Goal: Transaction & Acquisition: Purchase product/service

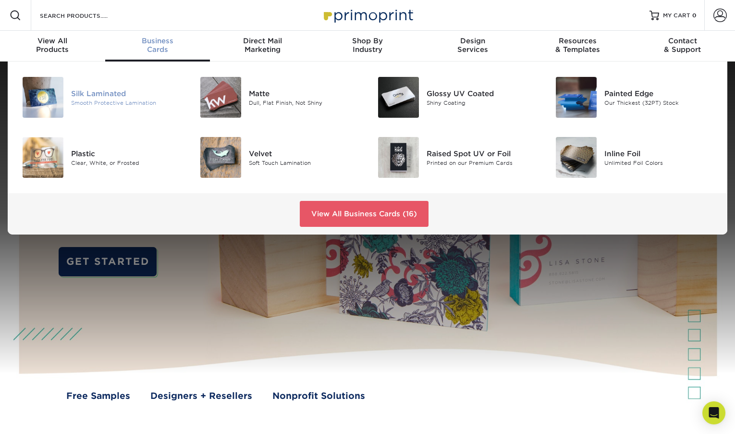
click at [80, 88] on div "Silk Laminated" at bounding box center [126, 93] width 111 height 11
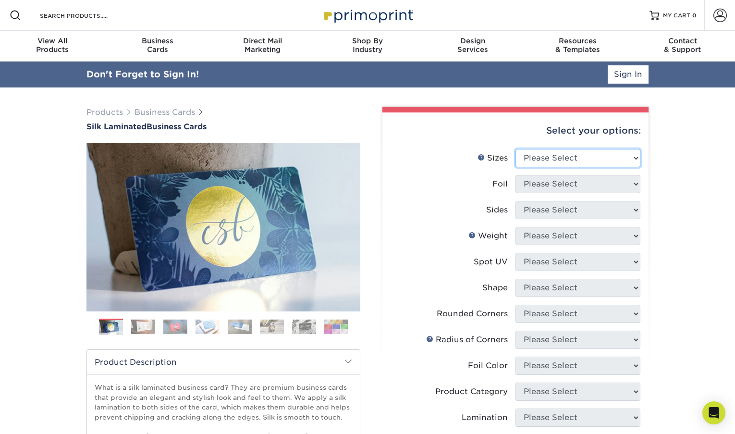
click at [559, 157] on select "Please Select 1.5" x 3.5" - Mini 1.75" x 3.5" - Mini 2" x 2" - Square 2" x 3" -…" at bounding box center [578, 158] width 125 height 18
select select "2.00x3.50"
click at [516, 149] on select "Please Select 1.5" x 3.5" - Mini 1.75" x 3.5" - Mini 2" x 2" - Square 2" x 3" -…" at bounding box center [578, 158] width 125 height 18
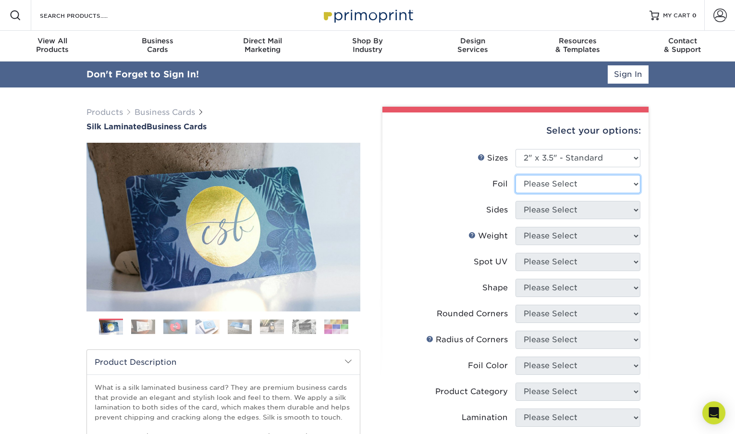
click at [564, 184] on select "Please Select Yes No" at bounding box center [578, 184] width 125 height 18
select select "0"
click at [516, 175] on select "Please Select Yes No" at bounding box center [578, 184] width 125 height 18
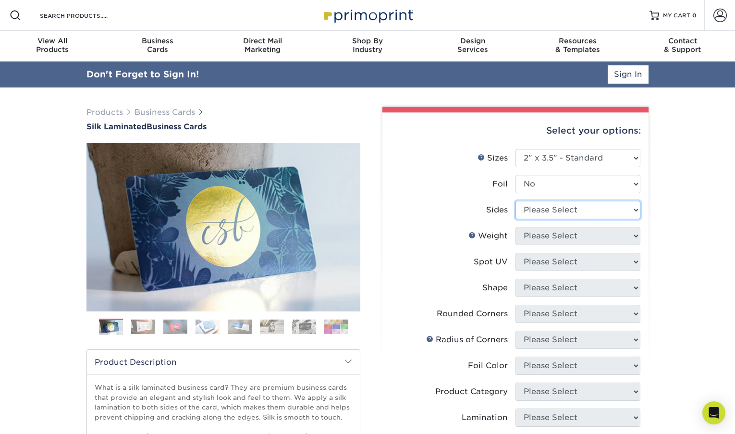
click at [550, 211] on select "Please Select Print Both Sides Print Front Only" at bounding box center [578, 210] width 125 height 18
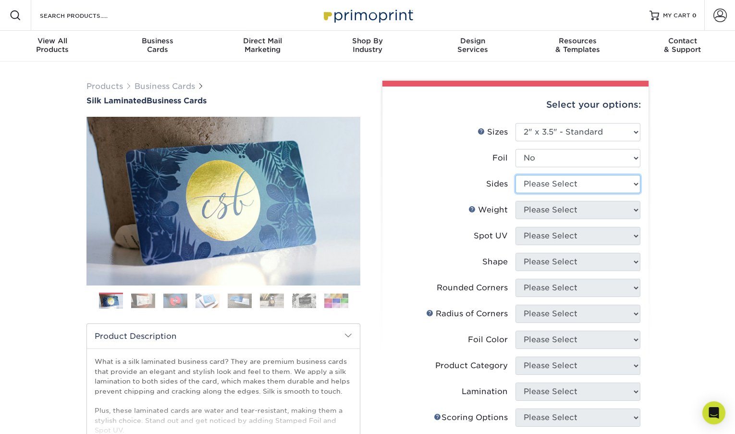
select select "13abbda7-1d64-4f25-8bb2-c179b224825d"
click at [516, 175] on select "Please Select Print Both Sides Print Front Only" at bounding box center [578, 184] width 125 height 18
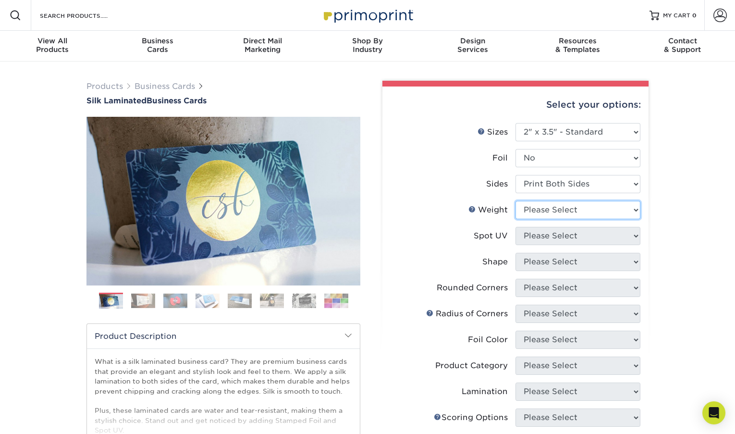
click at [550, 213] on select "Please Select 16PT" at bounding box center [578, 210] width 125 height 18
select select "16PT"
click at [516, 201] on select "Please Select 16PT" at bounding box center [578, 210] width 125 height 18
click at [550, 236] on select "Please Select No Spot UV Front and Back (Both Sides) Front Only Back Only" at bounding box center [578, 236] width 125 height 18
select select "3"
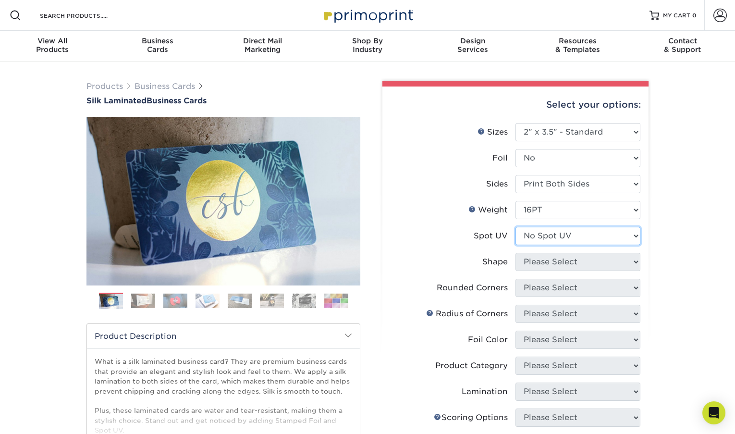
click at [516, 227] on select "Please Select No Spot UV Front and Back (Both Sides) Front Only Back Only" at bounding box center [578, 236] width 125 height 18
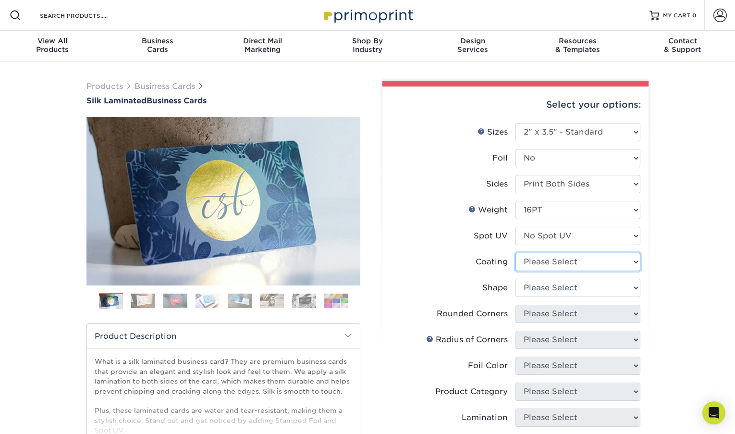
click at [550, 263] on select at bounding box center [578, 262] width 125 height 18
select select "3e7618de-abca-4bda-9f97-8b9129e913d8"
click at [516, 253] on select at bounding box center [578, 262] width 125 height 18
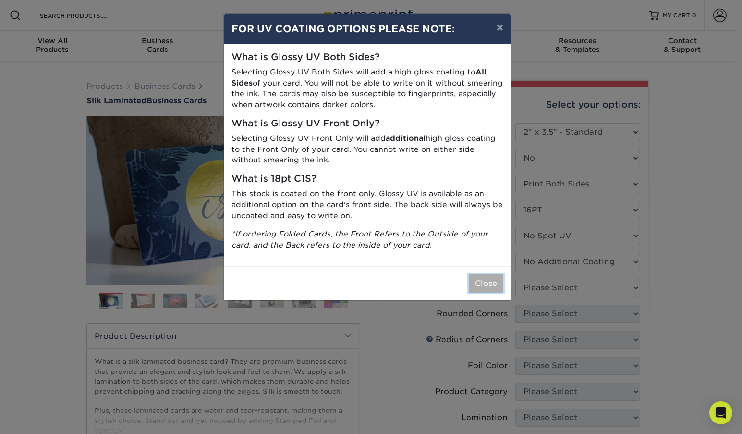
click at [485, 289] on button "Close" at bounding box center [486, 283] width 35 height 18
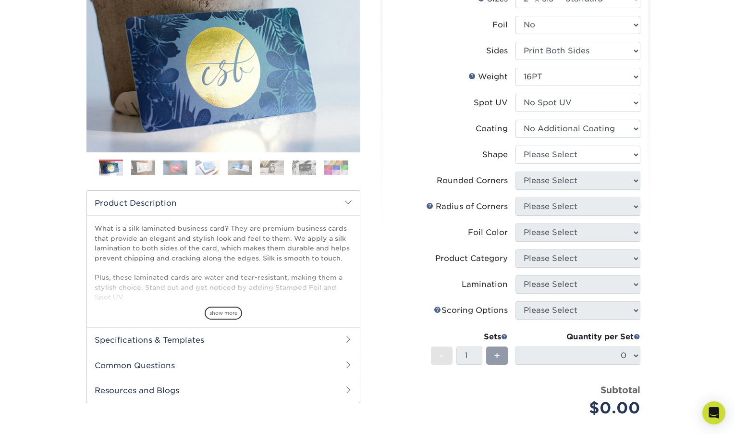
scroll to position [144, 0]
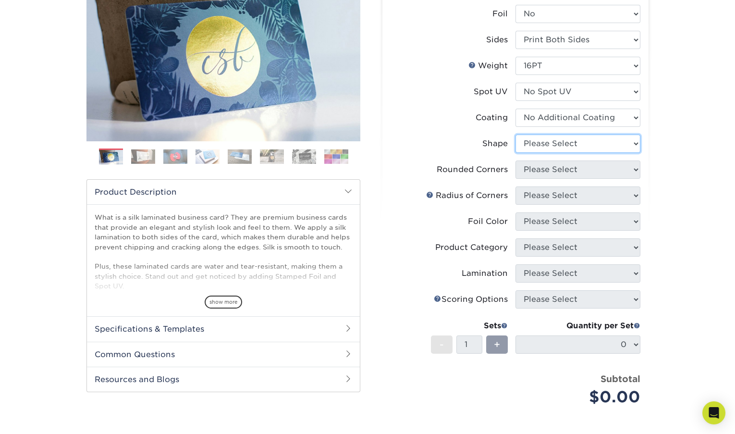
click at [573, 142] on select "Please Select Standard Oval" at bounding box center [578, 144] width 125 height 18
select select "standard"
click at [516, 135] on select "Please Select Standard Oval" at bounding box center [578, 144] width 125 height 18
click at [544, 172] on select "Please Select Yes - Round 2 Corners Yes - Round 4 Corners No" at bounding box center [578, 170] width 125 height 18
select select "0"
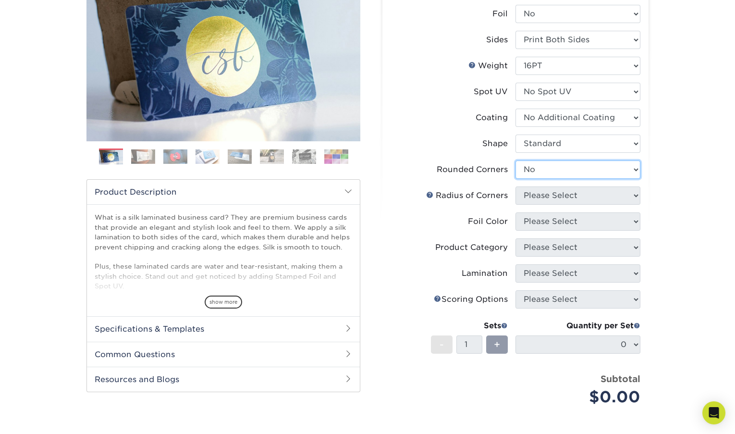
click at [516, 161] on select "Please Select Yes - Round 2 Corners Yes - Round 4 Corners No" at bounding box center [578, 170] width 125 height 18
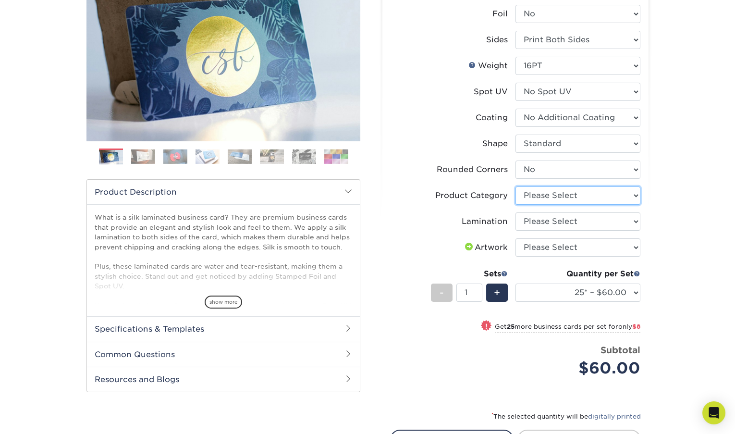
click at [584, 194] on select "Please Select Business Cards" at bounding box center [578, 195] width 125 height 18
select select "3b5148f1-0588-4f88-a218-97bcfdce65c1"
click at [516, 186] on select "Please Select Business Cards" at bounding box center [578, 195] width 125 height 18
click at [582, 224] on select "Please Select Silk" at bounding box center [578, 221] width 125 height 18
select select "ccacb42f-45f7-42d3-bbd3-7c8421cf37f0"
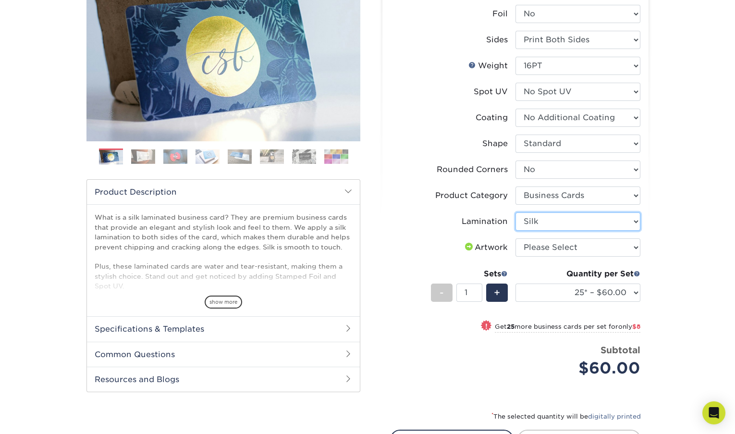
click at [516, 212] on select "Please Select Silk" at bounding box center [578, 221] width 125 height 18
click at [565, 244] on select "Please Select I will upload files I need a design - $100" at bounding box center [578, 247] width 125 height 18
select select "upload"
click at [516, 238] on select "Please Select I will upload files I need a design - $100" at bounding box center [578, 247] width 125 height 18
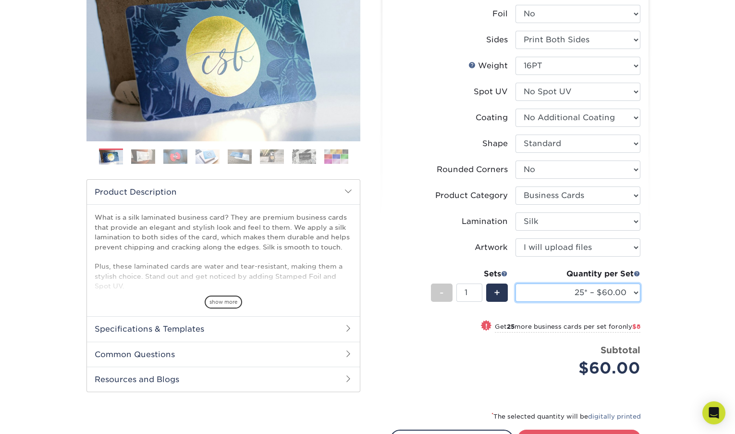
click at [637, 293] on select "25* – $60.00 50* – $68.00 75* – $76.00 100* – $84.00 250* – $92.00 500 – $96.00…" at bounding box center [578, 293] width 125 height 18
select select "250* – $92.00"
click at [516, 284] on select "25* – $60.00 50* – $68.00 75* – $76.00 100* – $84.00 250* – $92.00 500 – $96.00…" at bounding box center [578, 293] width 125 height 18
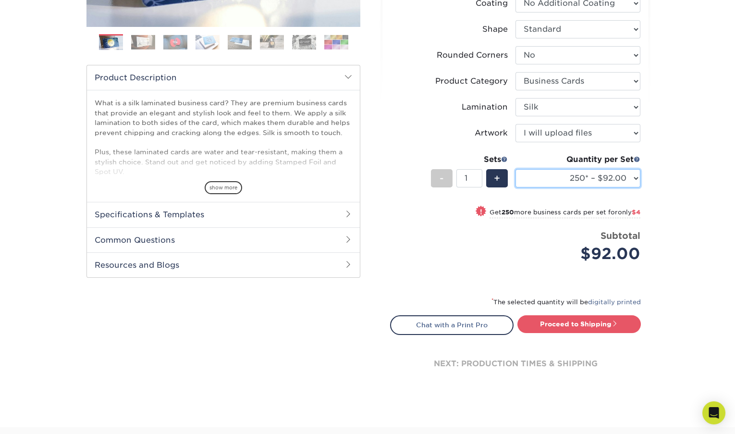
scroll to position [288, 0]
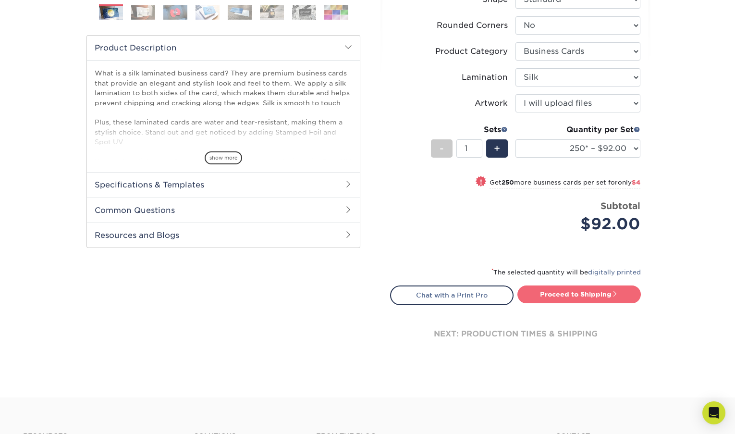
click at [573, 292] on link "Proceed to Shipping" at bounding box center [580, 293] width 124 height 17
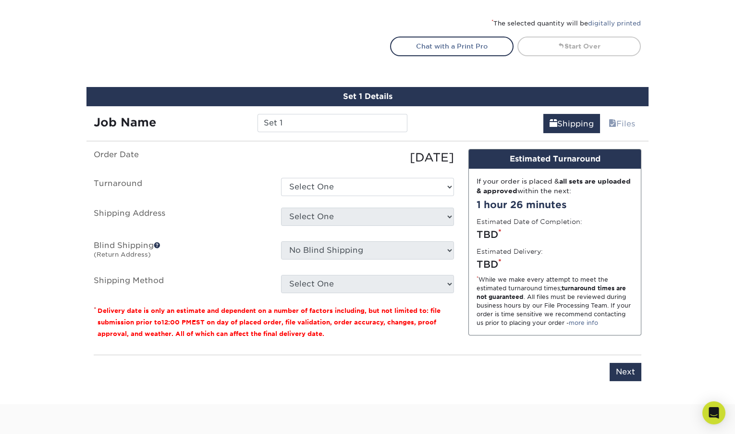
scroll to position [599, 0]
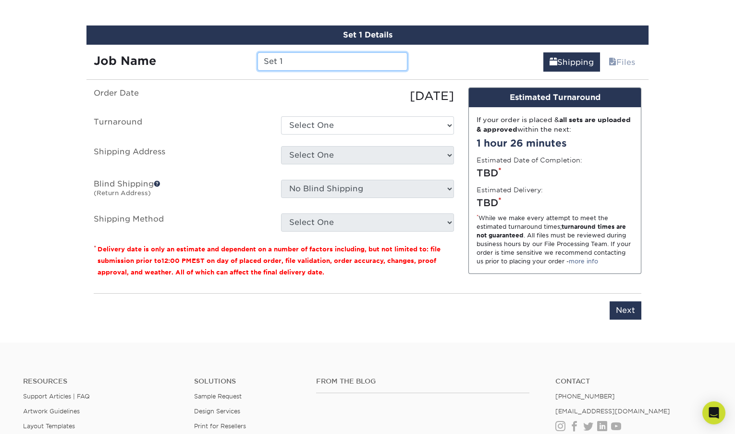
drag, startPoint x: 296, startPoint y: 57, endPoint x: 222, endPoint y: 58, distance: 73.5
click at [222, 58] on div "Job Name Set 1" at bounding box center [251, 61] width 328 height 18
type input "Karen Yukawa"
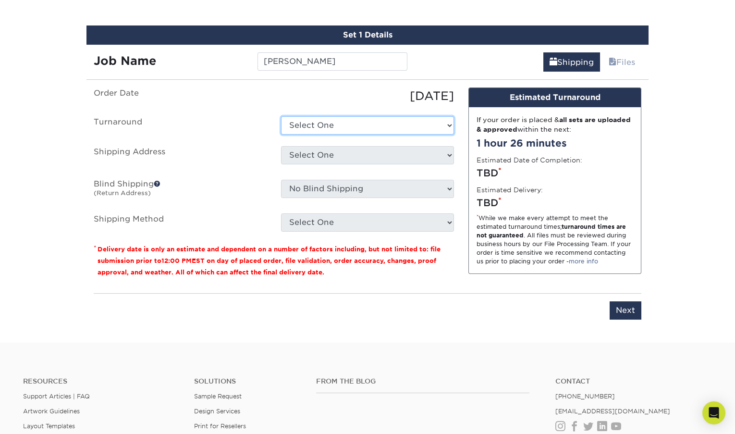
click at [344, 124] on select "Select One 2-4 Business Days 2 Day Next Business Day" at bounding box center [367, 125] width 173 height 18
select select "d1b63c63-e638-46b8-b171-df9c8cedce0d"
click at [281, 116] on select "Select One 2-4 Business Days 2 Day Next Business Day" at bounding box center [367, 125] width 173 height 18
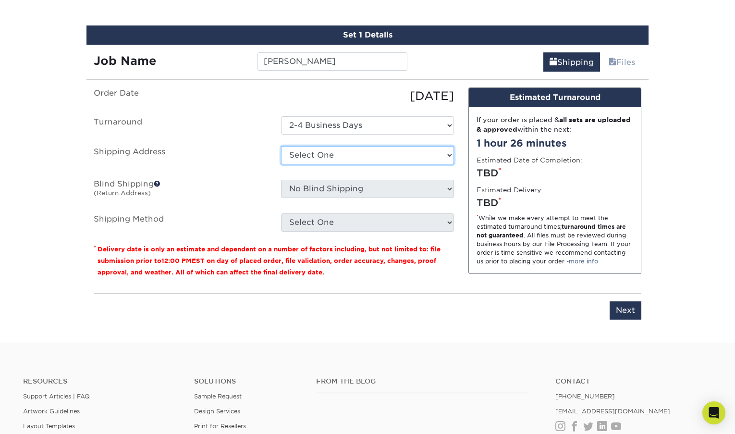
click at [337, 149] on select "Select One + Add New Address - Login" at bounding box center [367, 155] width 173 height 18
click at [281, 164] on select "Select One + Add New Address - Login" at bounding box center [367, 155] width 173 height 18
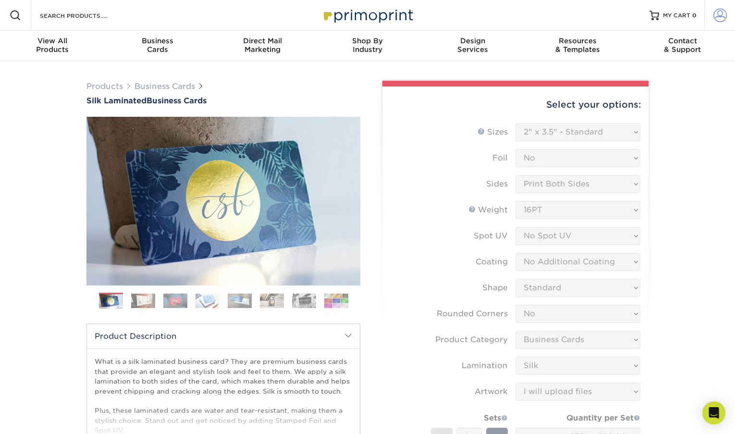
click at [722, 17] on span at bounding box center [720, 15] width 13 height 13
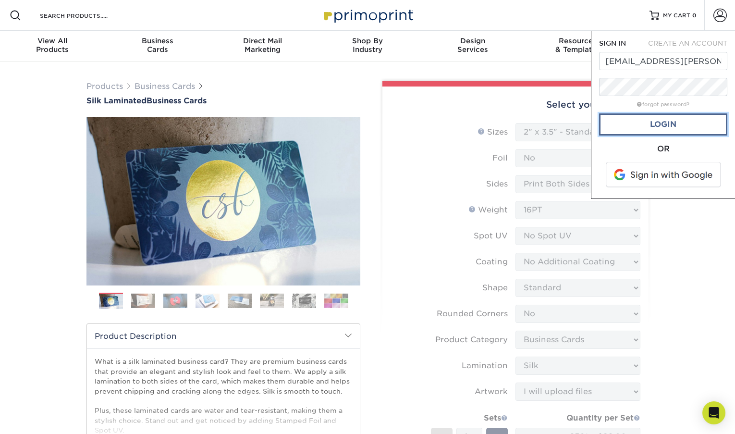
click at [647, 123] on link "Login" at bounding box center [663, 124] width 128 height 22
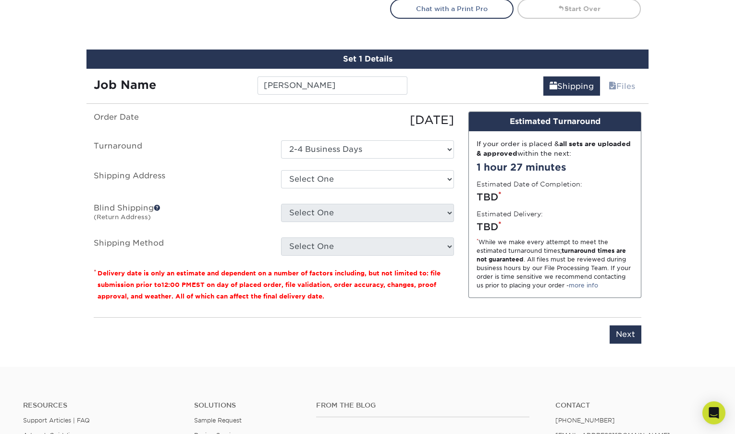
scroll to position [577, 0]
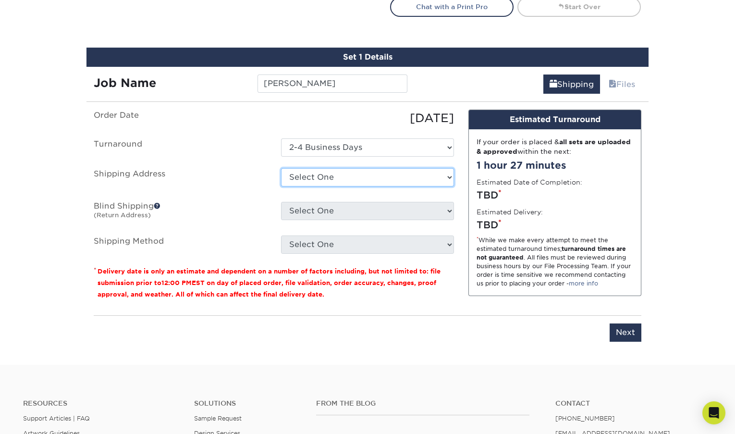
click at [356, 168] on select "Select One 5000 E SPRING ST, LONG BEACH, CA 18 S 2ND ST, SAN JOSE, CA 4660 LA J…" at bounding box center [367, 177] width 173 height 18
select select "56458"
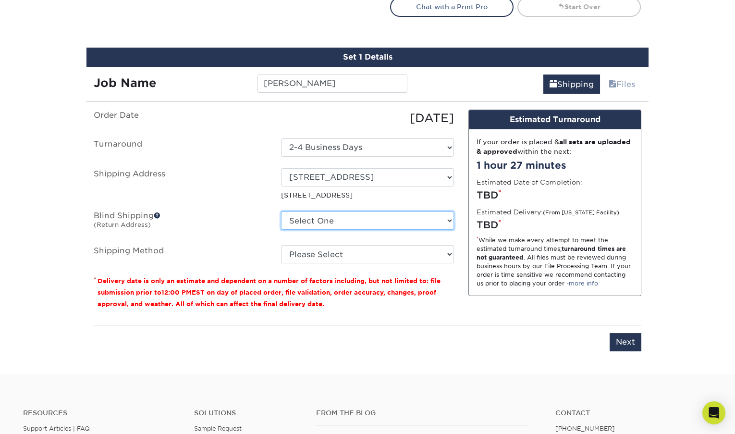
click at [358, 221] on select "Select One 5000 E SPRING ST, LONG BEACH, CA 18 S 2ND ST, SAN JOSE, CA 4660 LA J…" at bounding box center [367, 220] width 173 height 18
select select "56458"
click at [281, 211] on select "Select One 5000 E SPRING ST, LONG BEACH, CA 18 S 2ND ST, SAN JOSE, CA 4660 LA J…" at bounding box center [367, 220] width 173 height 18
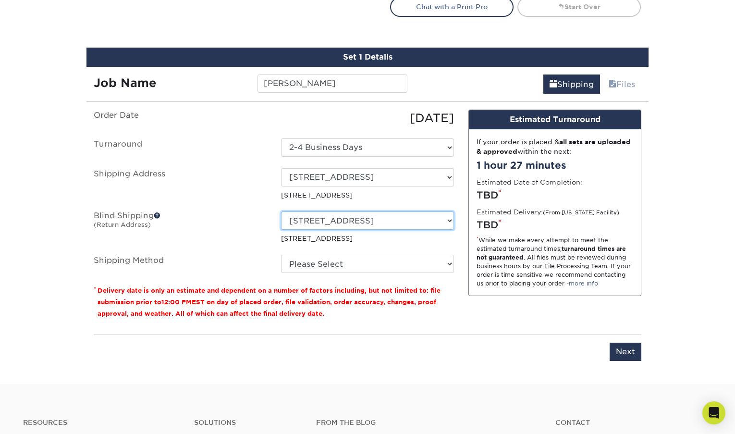
click at [448, 219] on select "Select One 5000 E SPRING ST, LONG BEACH, CA 18 S 2ND ST, SAN JOSE, CA 4660 LA J…" at bounding box center [367, 220] width 173 height 18
click at [281, 211] on select "Select One 5000 E SPRING ST, LONG BEACH, CA 18 S 2ND ST, SAN JOSE, CA 4660 LA J…" at bounding box center [367, 220] width 173 height 18
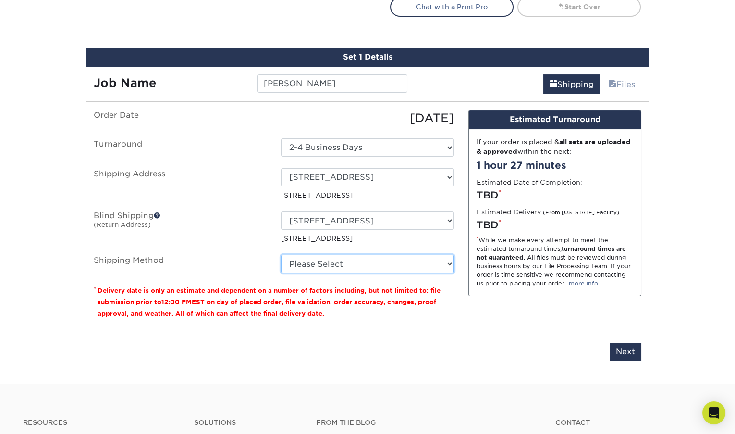
click at [379, 258] on select "Please Select Ground Shipping (+$7.84) 3 Day Shipping Service (+$15.34) 2 Day A…" at bounding box center [367, 264] width 173 height 18
select select "03"
click at [281, 255] on select "Please Select Ground Shipping (+$7.84) 3 Day Shipping Service (+$15.34) 2 Day A…" at bounding box center [367, 264] width 173 height 18
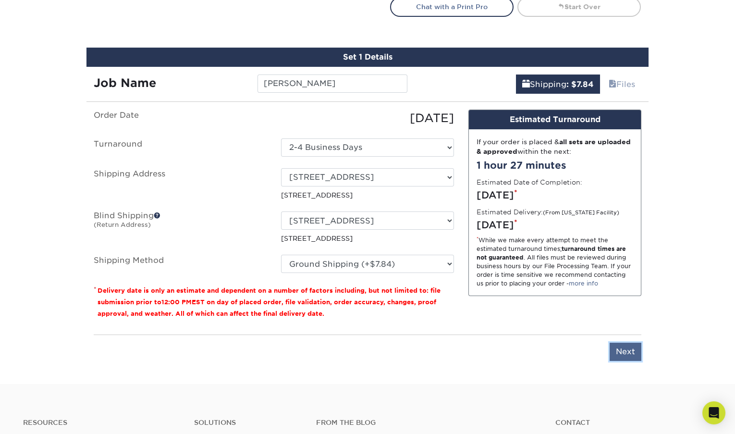
click at [628, 350] on input "Next" at bounding box center [626, 352] width 32 height 18
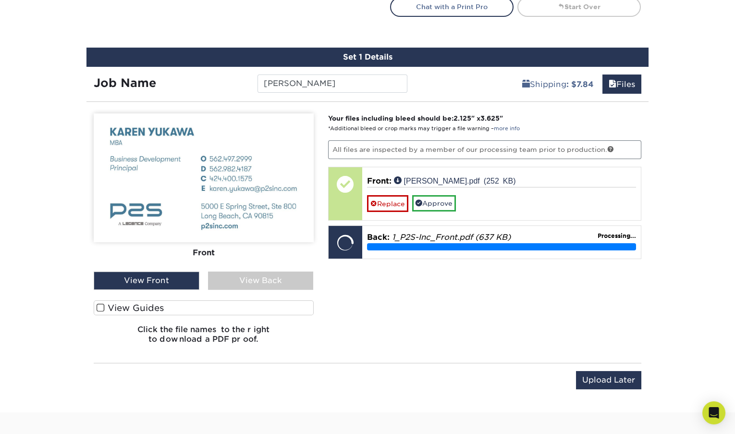
click at [98, 305] on span at bounding box center [101, 307] width 8 height 9
click at [0, 0] on input "View Guides" at bounding box center [0, 0] width 0 height 0
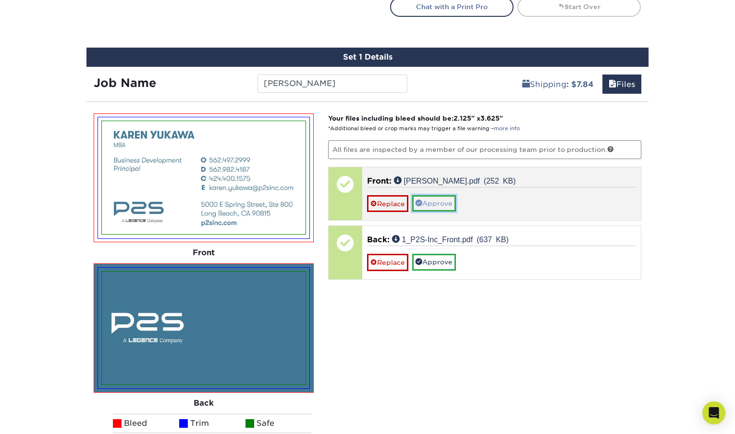
click at [447, 201] on link "Approve" at bounding box center [434, 203] width 44 height 16
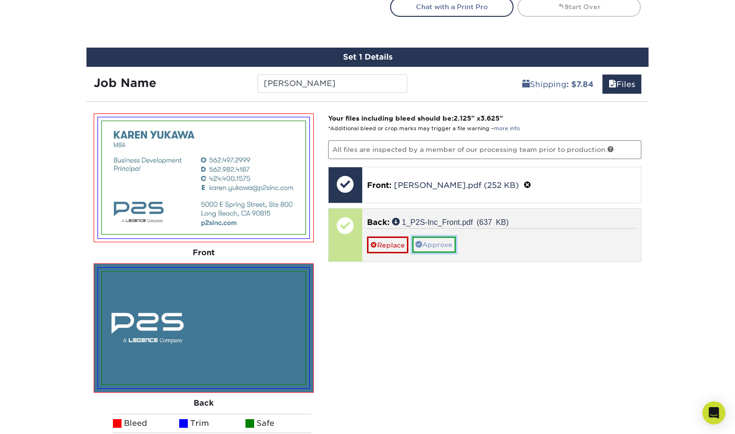
click at [435, 241] on link "Approve" at bounding box center [434, 244] width 44 height 16
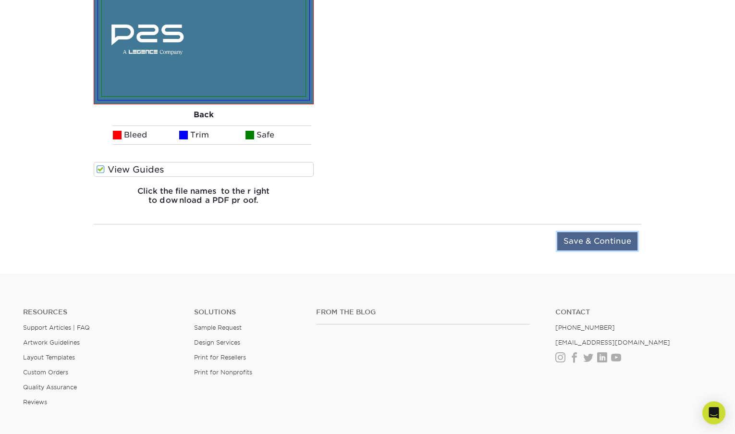
click at [600, 240] on input "Save & Continue" at bounding box center [597, 241] width 80 height 18
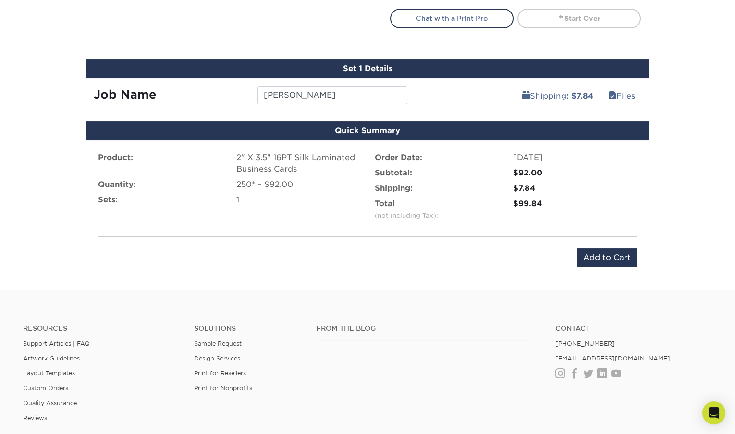
scroll to position [555, 0]
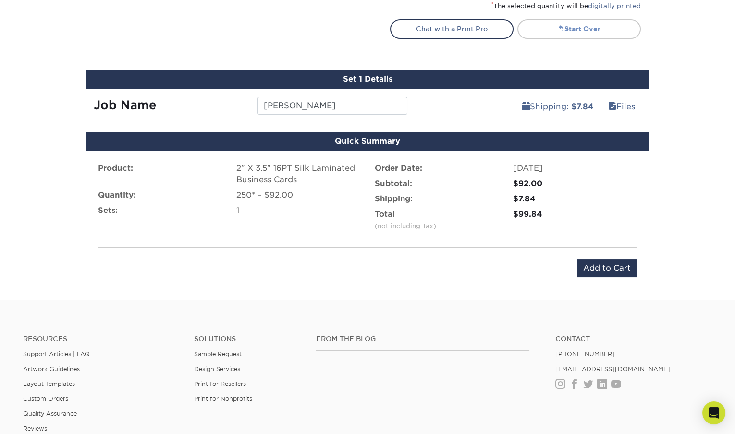
click at [586, 25] on link "Start Over" at bounding box center [580, 28] width 124 height 19
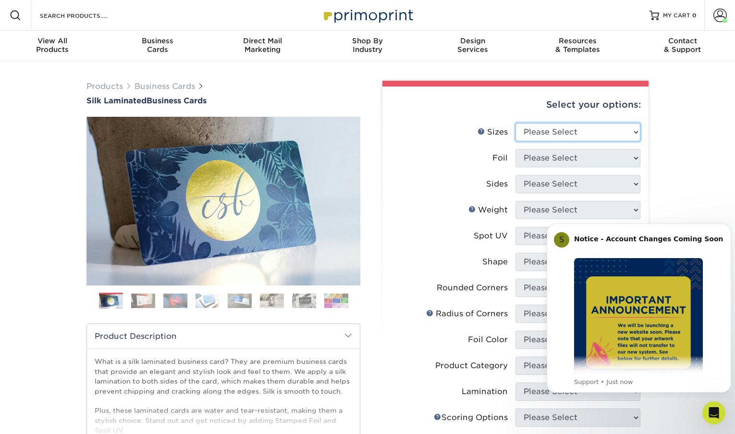
click at [565, 133] on select "Please Select 1.5" x 3.5" - Mini 1.75" x 3.5" - Mini 2" x 2" - Square 2" x 3" -…" at bounding box center [578, 132] width 125 height 18
select select "2.00x3.50"
click at [516, 123] on select "Please Select 1.5" x 3.5" - Mini 1.75" x 3.5" - Mini 2" x 2" - Square 2" x 3" -…" at bounding box center [578, 132] width 125 height 18
click at [580, 159] on select "Please Select Yes No" at bounding box center [578, 158] width 125 height 18
select select "0"
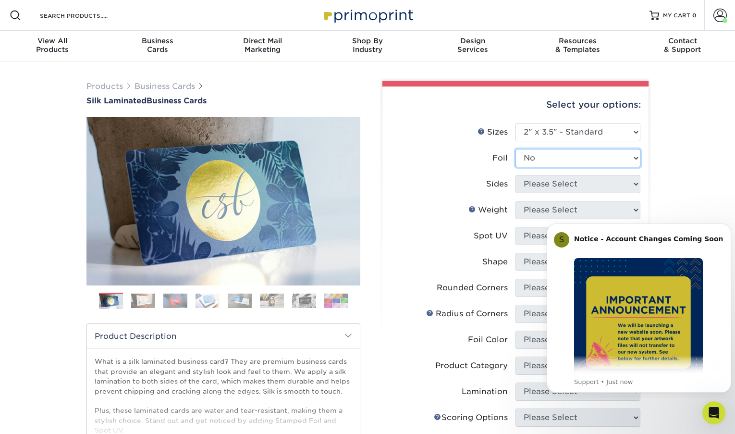
click at [516, 149] on select "Please Select Yes No" at bounding box center [578, 158] width 125 height 18
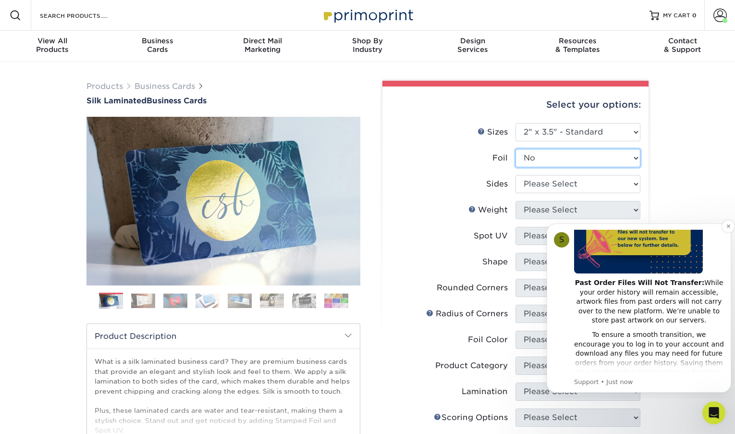
scroll to position [144, 0]
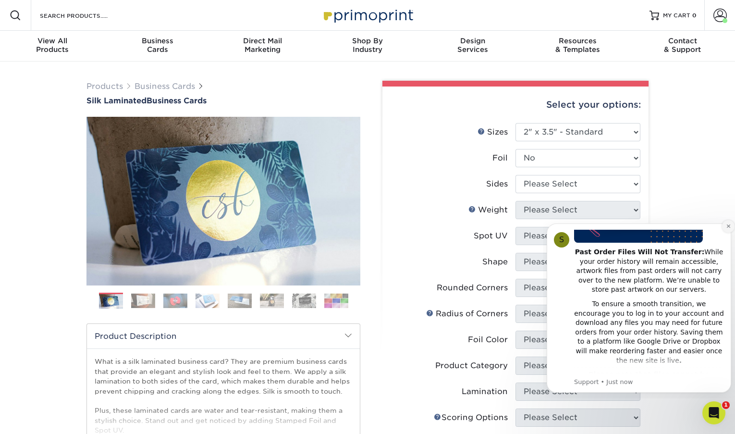
click at [726, 226] on icon "Dismiss notification" at bounding box center [728, 225] width 5 height 5
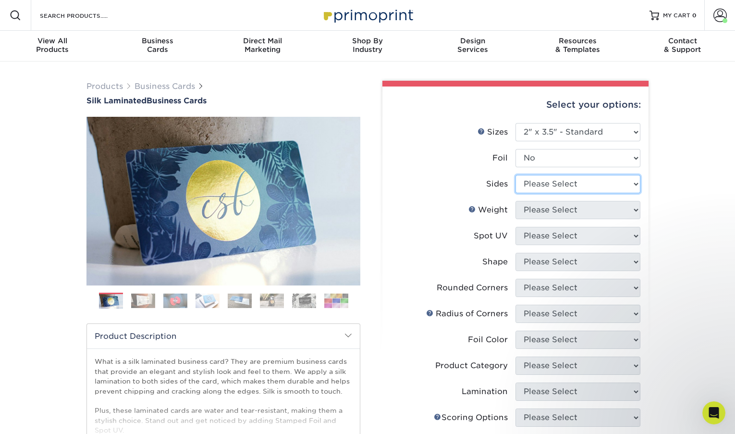
click at [577, 181] on select "Please Select Print Both Sides Print Front Only" at bounding box center [578, 184] width 125 height 18
select select "13abbda7-1d64-4f25-8bb2-c179b224825d"
click at [516, 175] on select "Please Select Print Both Sides Print Front Only" at bounding box center [578, 184] width 125 height 18
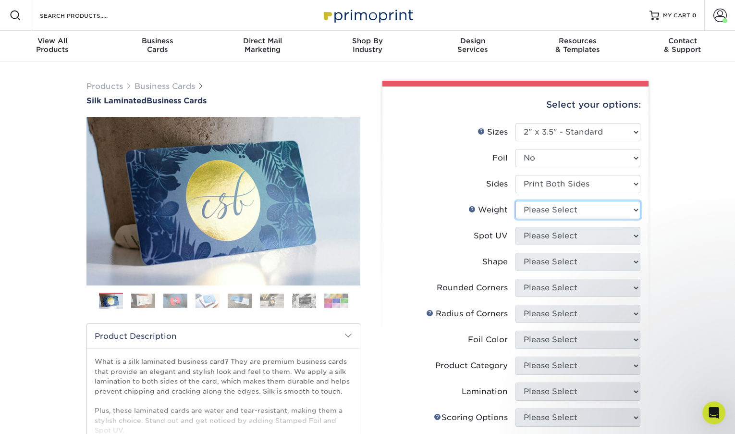
click at [574, 214] on select "Please Select 16PT" at bounding box center [578, 210] width 125 height 18
select select "16PT"
click at [516, 201] on select "Please Select 16PT" at bounding box center [578, 210] width 125 height 18
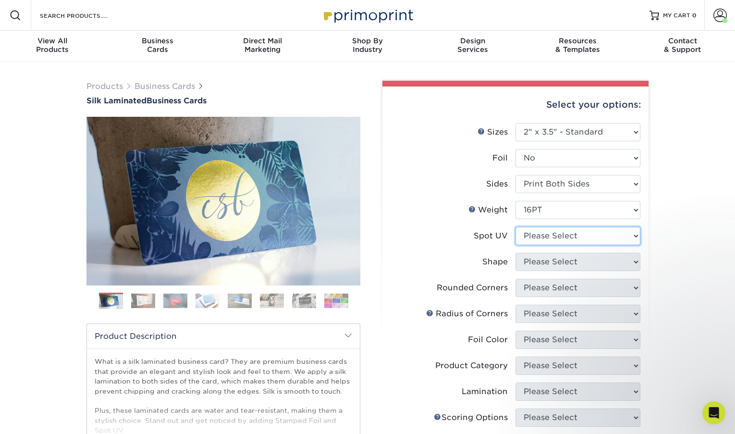
click at [552, 237] on select "Please Select No Spot UV Front and Back (Both Sides) Front Only Back Only" at bounding box center [578, 236] width 125 height 18
select select "3"
click at [516, 227] on select "Please Select No Spot UV Front and Back (Both Sides) Front Only Back Only" at bounding box center [578, 236] width 125 height 18
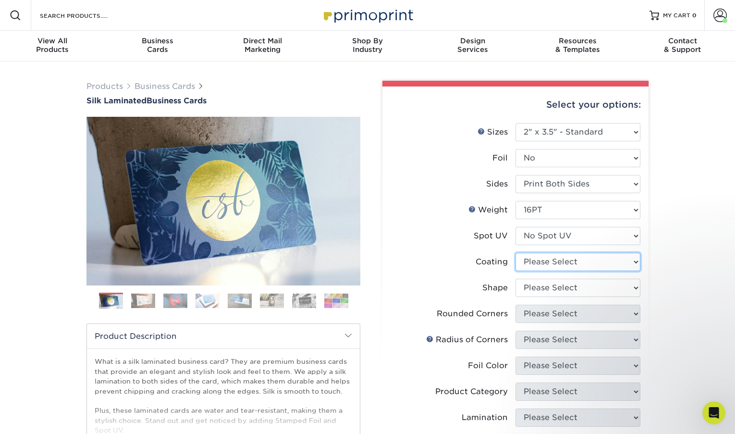
click at [552, 264] on select at bounding box center [578, 262] width 125 height 18
select select "3e7618de-abca-4bda-9f97-8b9129e913d8"
click at [516, 253] on select at bounding box center [578, 262] width 125 height 18
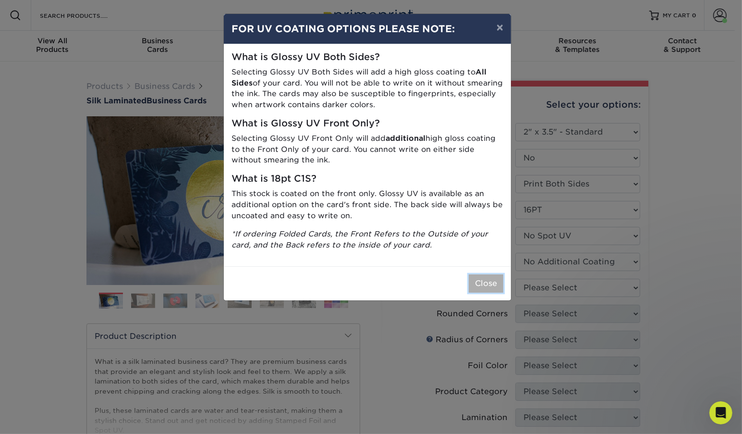
click at [490, 284] on button "Close" at bounding box center [486, 283] width 35 height 18
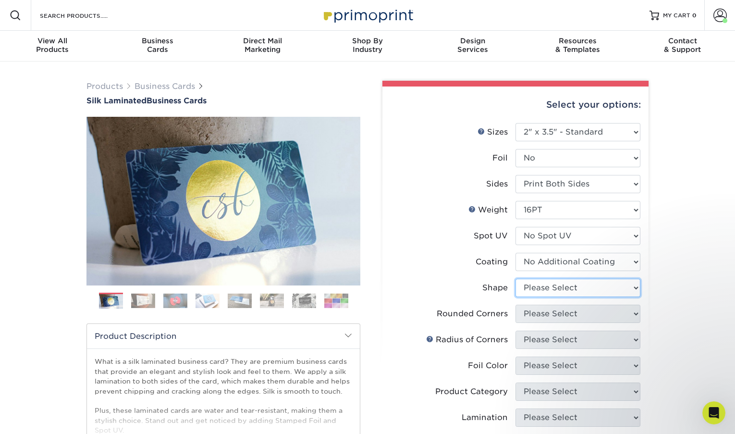
drag, startPoint x: 543, startPoint y: 284, endPoint x: 549, endPoint y: 287, distance: 6.9
click at [543, 284] on select "Please Select Standard Oval" at bounding box center [578, 288] width 125 height 18
select select "standard"
click at [516, 279] on select "Please Select Standard Oval" at bounding box center [578, 288] width 125 height 18
click at [544, 314] on select "Please Select Yes - Round 2 Corners Yes - Round 4 Corners No" at bounding box center [578, 314] width 125 height 18
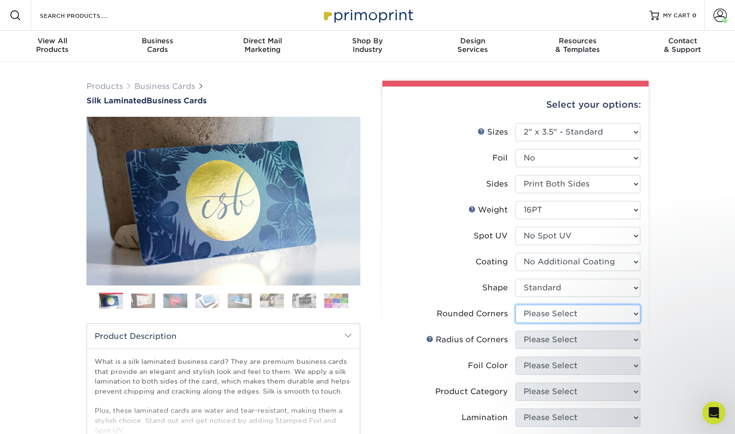
select select "0"
click at [516, 305] on select "Please Select Yes - Round 2 Corners Yes - Round 4 Corners No" at bounding box center [578, 314] width 125 height 18
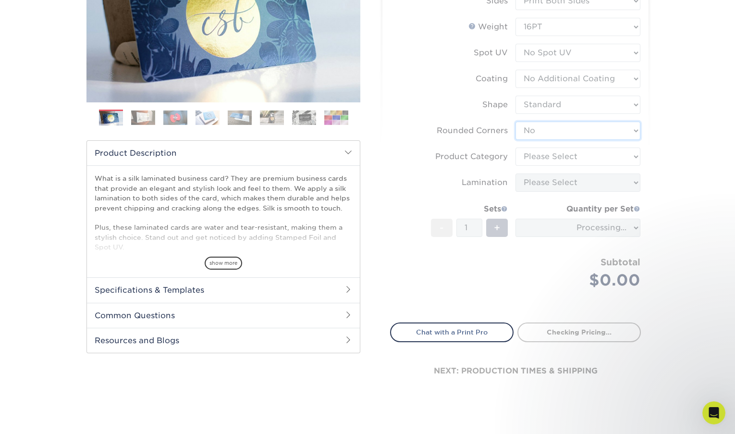
scroll to position [192, 0]
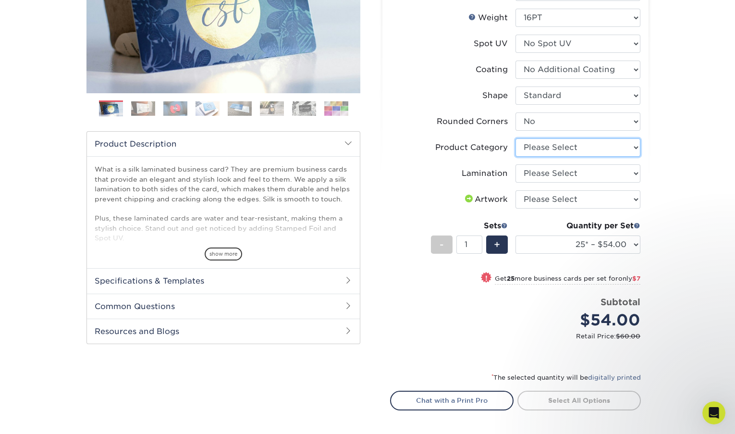
click at [581, 146] on select "Please Select Business Cards" at bounding box center [578, 147] width 125 height 18
select select "3b5148f1-0588-4f88-a218-97bcfdce65c1"
click at [516, 138] on select "Please Select Business Cards" at bounding box center [578, 147] width 125 height 18
click at [558, 176] on select "Please Select Silk" at bounding box center [578, 173] width 125 height 18
select select "ccacb42f-45f7-42d3-bbd3-7c8421cf37f0"
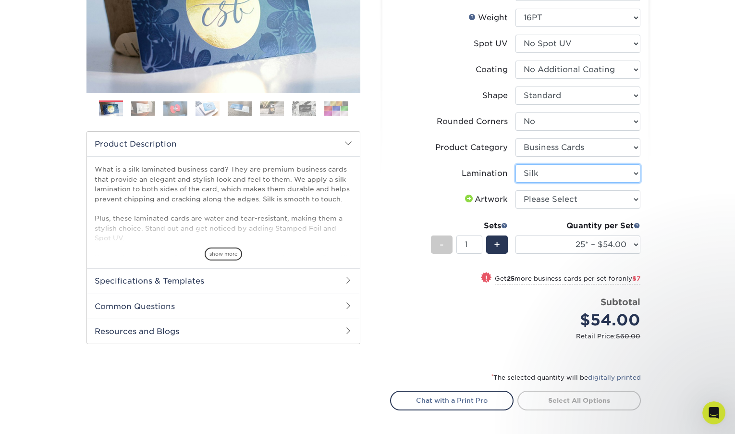
click at [516, 164] on select "Please Select Silk" at bounding box center [578, 173] width 125 height 18
click at [558, 198] on select "Please Select I will upload files I need a design - $100" at bounding box center [578, 199] width 125 height 18
select select "upload"
click at [516, 190] on select "Please Select I will upload files I need a design - $100" at bounding box center [578, 199] width 125 height 18
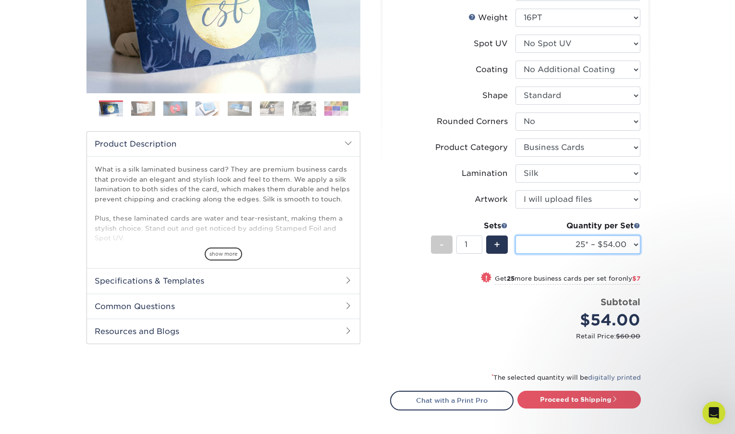
click at [635, 244] on select "25* – $54.00 50* – $61.00 75* – $68.00 100* – $75.00 250* – $82.00 500 – $86.00…" at bounding box center [578, 244] width 125 height 18
select select "250* – $82.00"
click at [516, 235] on select "25* – $54.00 50* – $61.00 75* – $68.00 100* – $75.00 250* – $82.00 500 – $86.00…" at bounding box center [578, 244] width 125 height 18
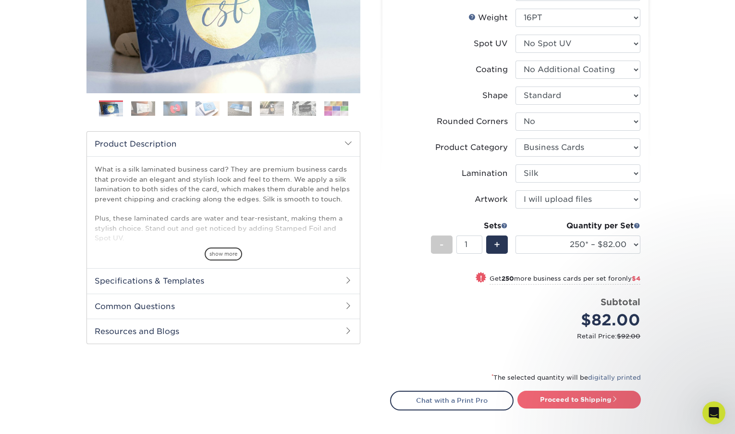
click at [565, 398] on link "Proceed to Shipping" at bounding box center [580, 399] width 124 height 17
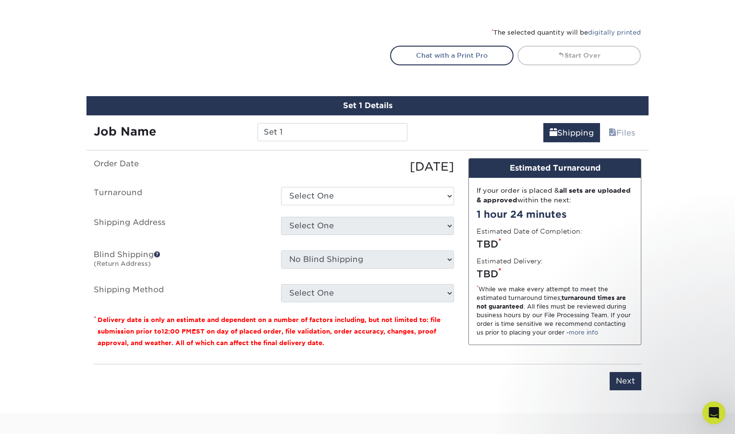
scroll to position [608, 0]
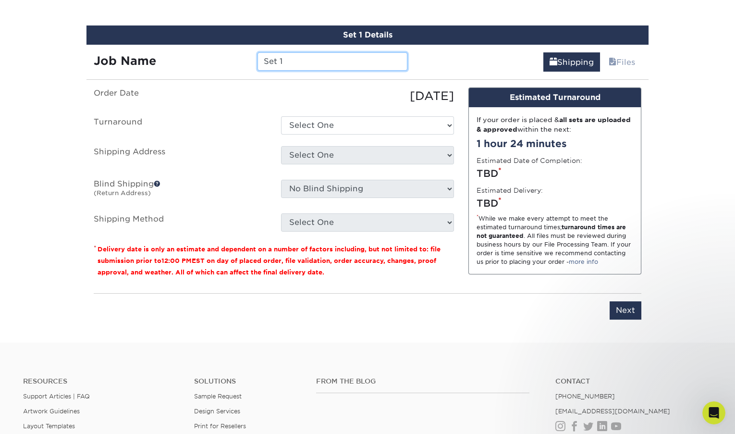
drag, startPoint x: 290, startPoint y: 55, endPoint x: 236, endPoint y: 46, distance: 54.1
click at [237, 46] on div "Job Name Set 1" at bounding box center [251, 58] width 328 height 27
type input "Karen Yukawa"
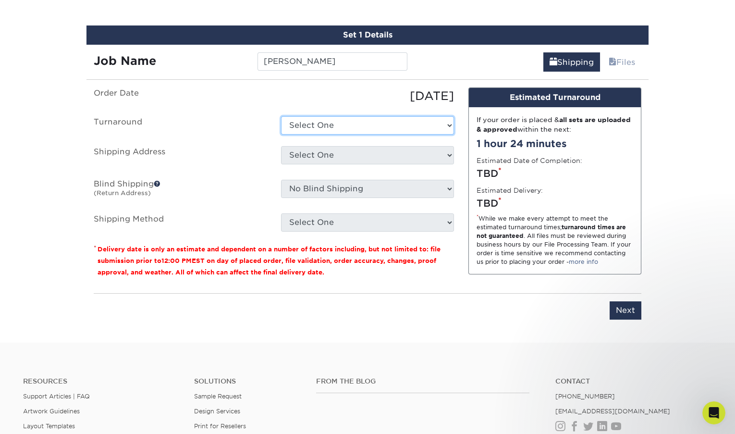
click at [336, 129] on select "Select One 2-4 Business Days 2 Day Next Business Day" at bounding box center [367, 125] width 173 height 18
select select "d1b63c63-e638-46b8-b171-df9c8cedce0d"
click at [281, 116] on select "Select One 2-4 Business Days 2 Day Next Business Day" at bounding box center [367, 125] width 173 height 18
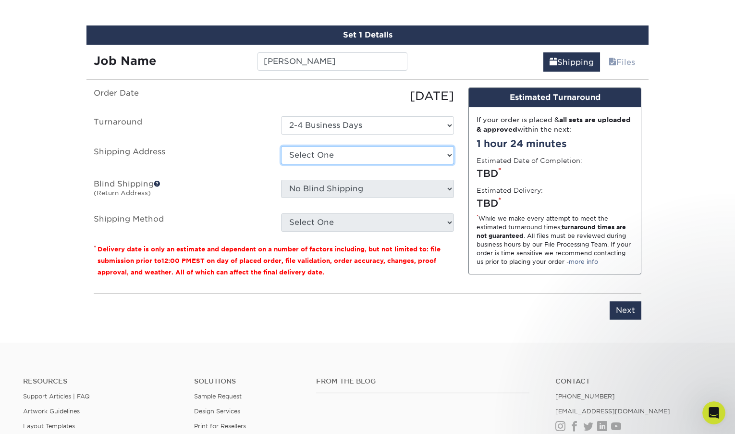
click at [335, 154] on select "Select One Bob Winter TEMP Address P2S Irvine P2S San Diego P2S San Jose P2S Se…" at bounding box center [367, 155] width 173 height 18
select select "56458"
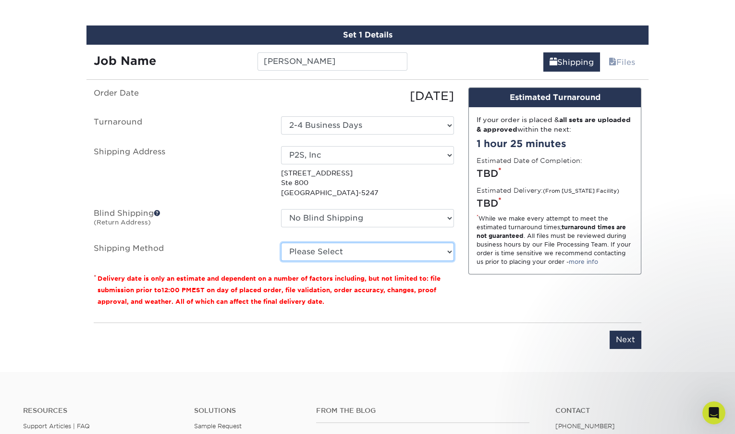
click at [377, 248] on select "Please Select Ground Shipping (+$7.84) 3 Day Shipping Service (+$15.34) 2 Day A…" at bounding box center [367, 252] width 173 height 18
select select "03"
click at [281, 243] on select "Please Select Ground Shipping (+$7.84) 3 Day Shipping Service (+$15.34) 2 Day A…" at bounding box center [367, 252] width 173 height 18
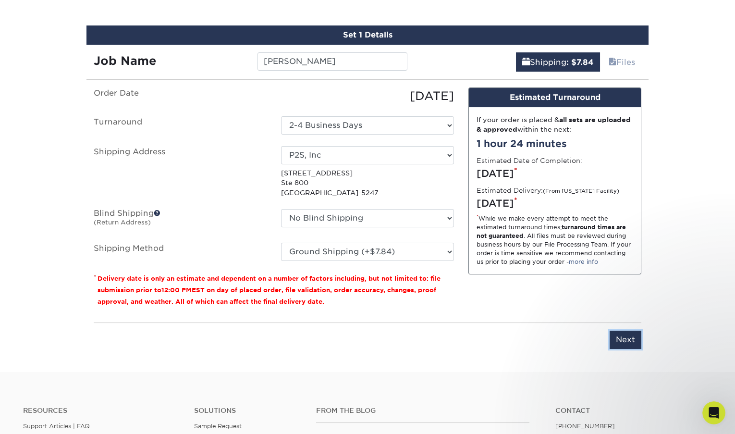
click at [624, 335] on input "Next" at bounding box center [626, 340] width 32 height 18
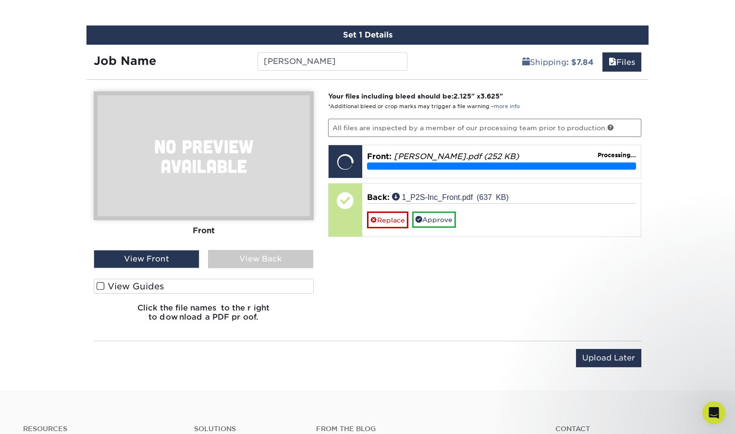
click at [99, 285] on span at bounding box center [101, 286] width 8 height 9
click at [0, 0] on input "View Guides" at bounding box center [0, 0] width 0 height 0
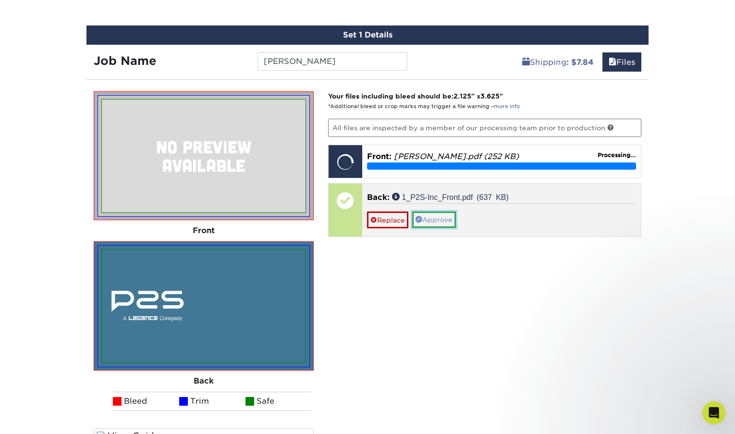
click at [440, 215] on link "Approve" at bounding box center [434, 219] width 44 height 16
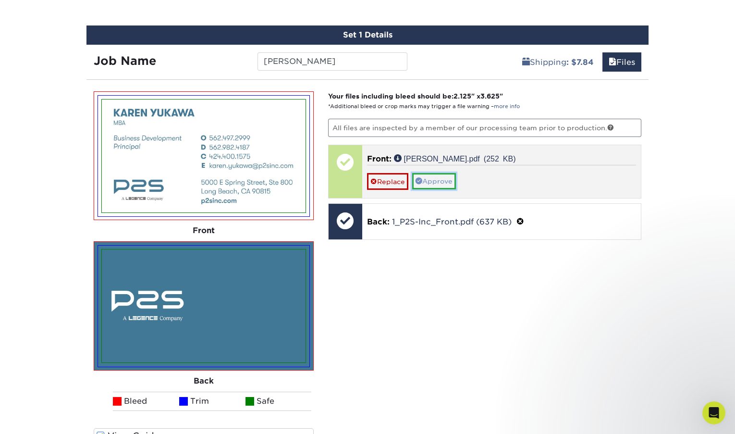
click at [436, 177] on link "Approve" at bounding box center [434, 181] width 44 height 16
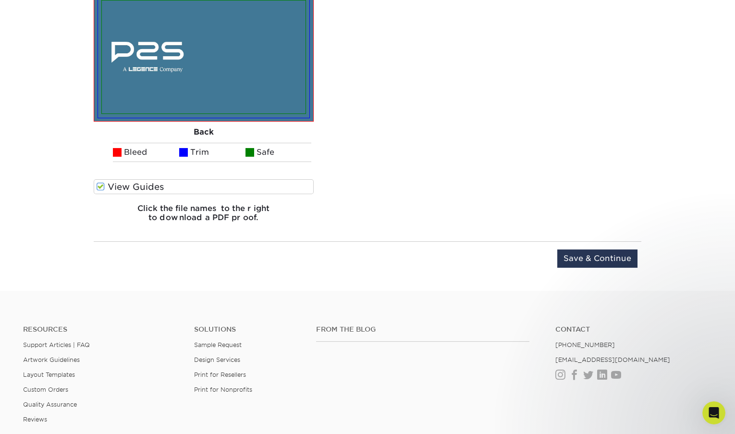
scroll to position [896, 0]
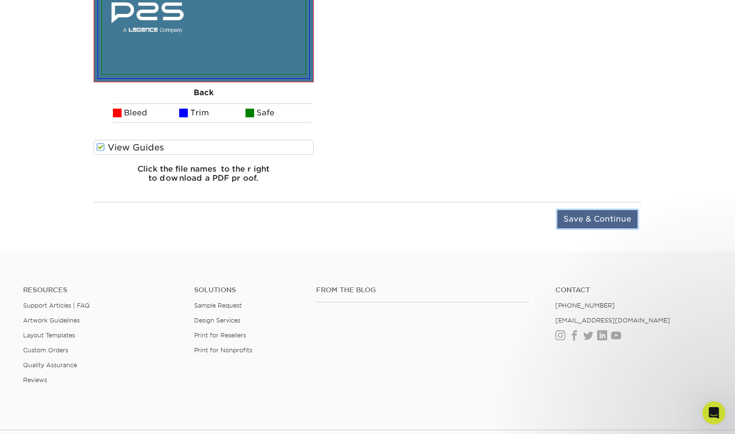
click at [598, 213] on input "Save & Continue" at bounding box center [597, 219] width 80 height 18
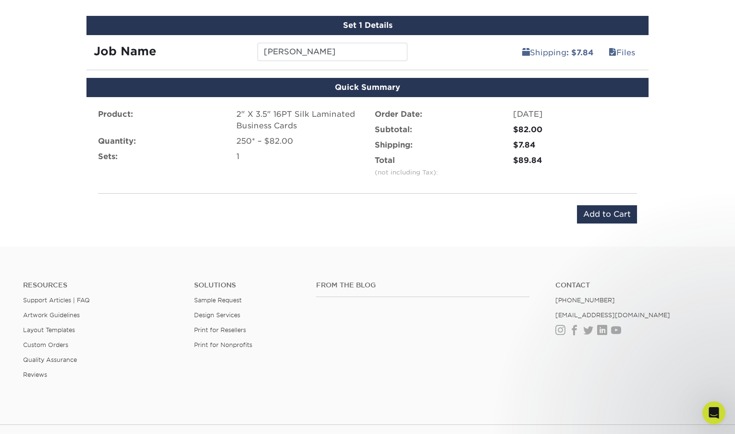
scroll to position [612, 0]
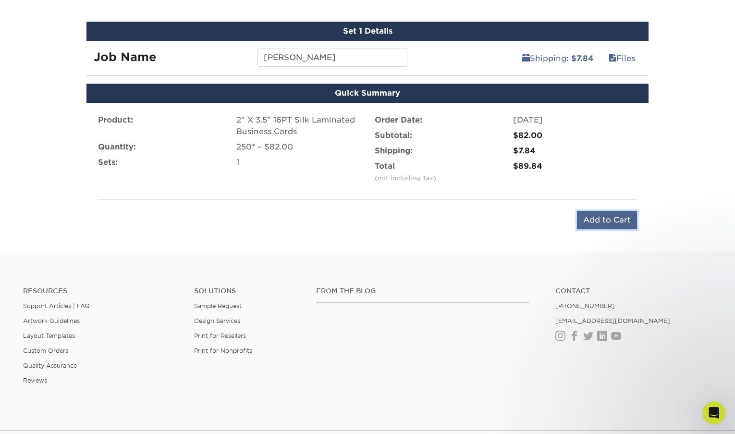
click at [608, 217] on input "Add to Cart" at bounding box center [607, 220] width 60 height 18
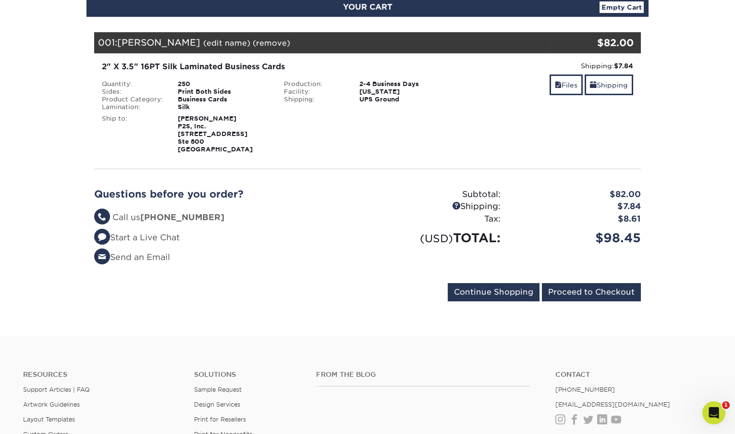
scroll to position [144, 0]
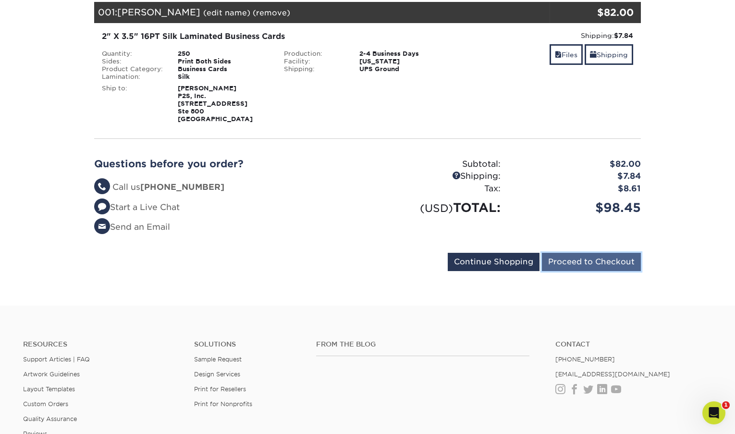
click at [576, 258] on input "Proceed to Checkout" at bounding box center [591, 262] width 99 height 18
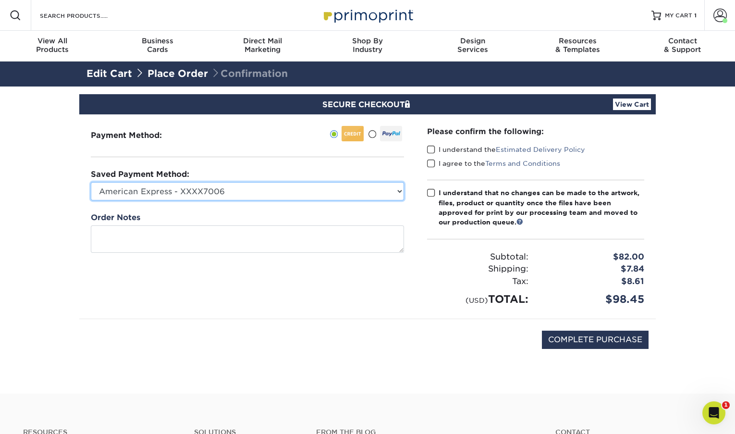
click at [400, 188] on select "American Express - XXXX7006 American Express - XXXX8004 New Credit Card" at bounding box center [247, 191] width 313 height 18
select select "72528"
click at [91, 182] on select "American Express - XXXX7006 American Express - XXXX8004 New Credit Card" at bounding box center [247, 191] width 313 height 18
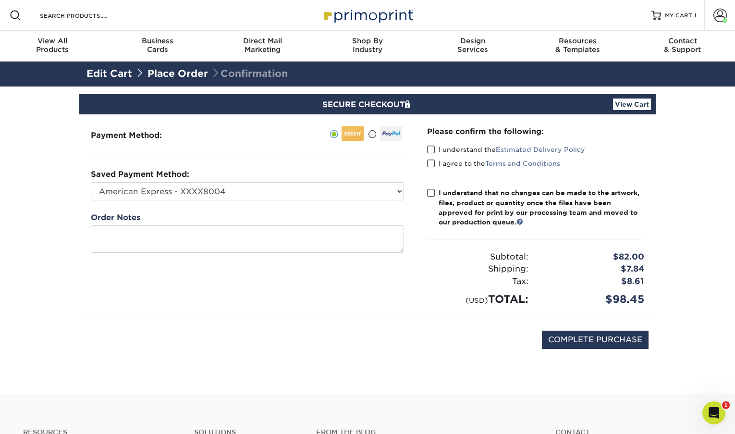
click at [435, 147] on label "I understand the Estimated Delivery Policy" at bounding box center [506, 150] width 158 height 10
click at [0, 0] on input "I understand the Estimated Delivery Policy" at bounding box center [0, 0] width 0 height 0
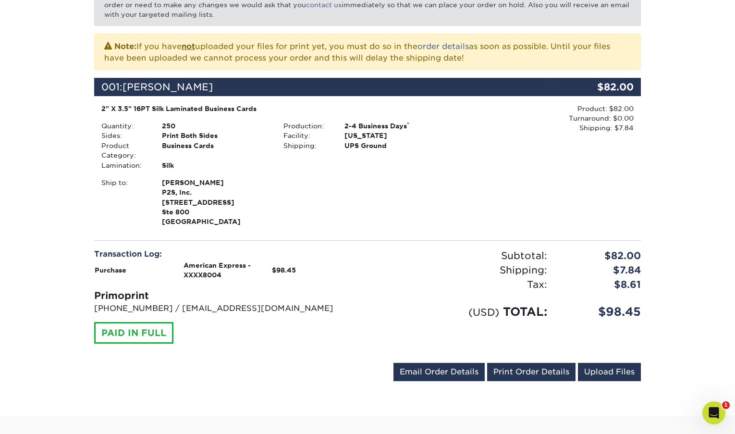
scroll to position [192, 0]
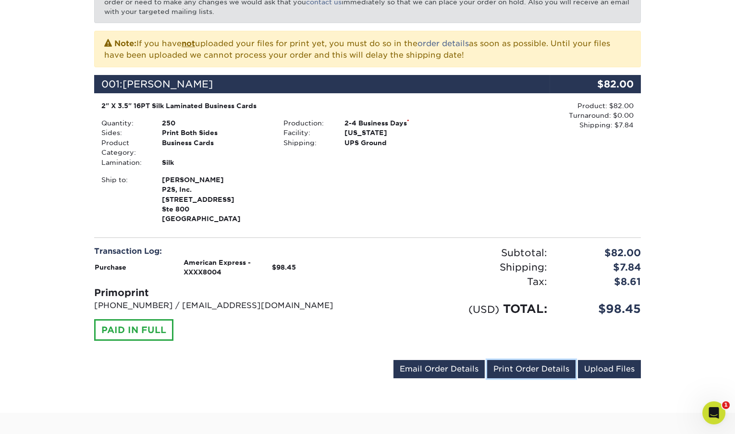
drag, startPoint x: 523, startPoint y: 371, endPoint x: 551, endPoint y: 289, distance: 87.4
click at [523, 371] on link "Print Order Details" at bounding box center [531, 369] width 88 height 18
